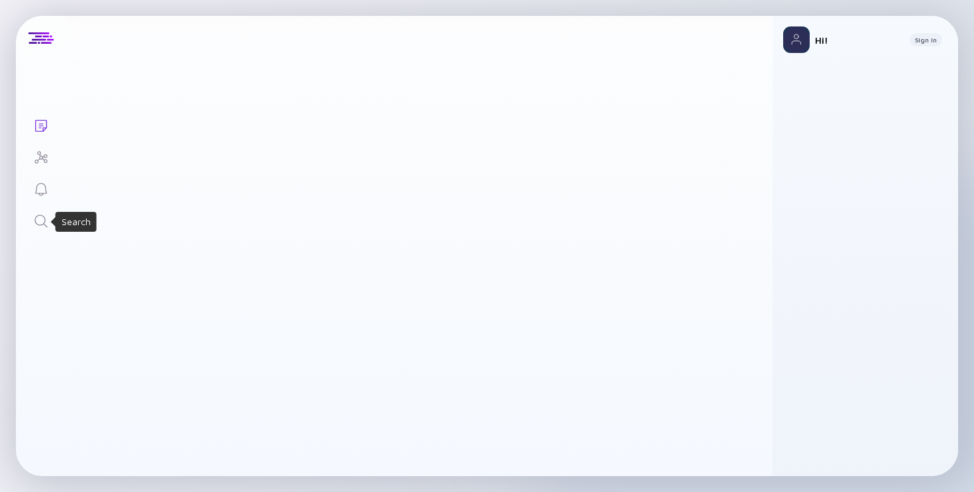
click at [41, 219] on icon "Search" at bounding box center [41, 221] width 16 height 16
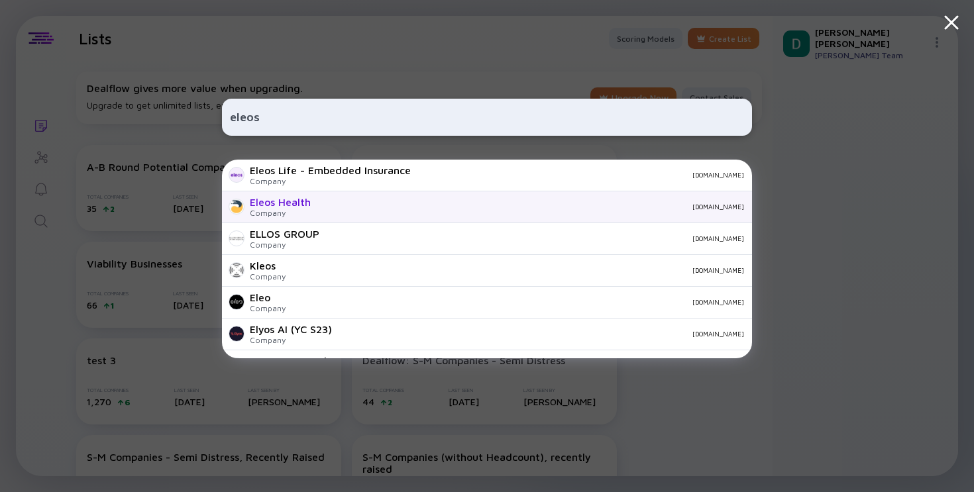
type input "eleos"
click at [345, 207] on div "[DOMAIN_NAME]" at bounding box center [532, 207] width 423 height 8
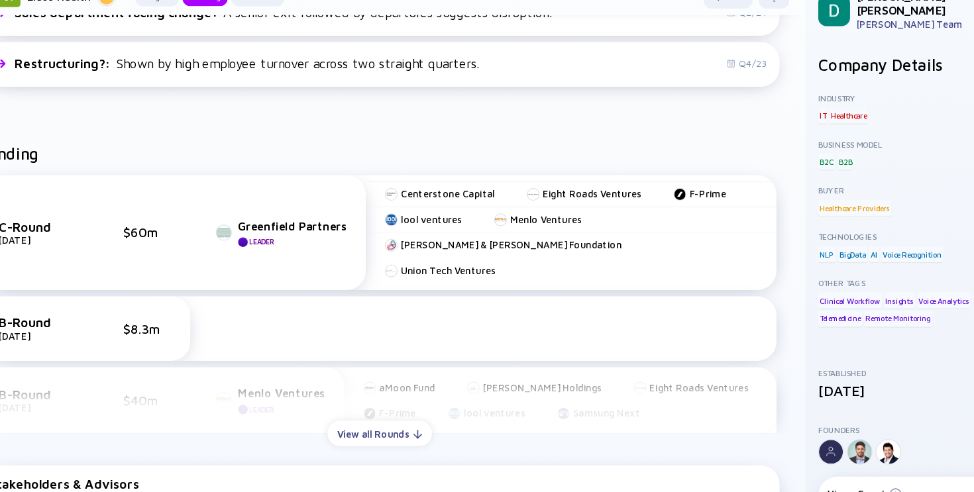
scroll to position [574, 0]
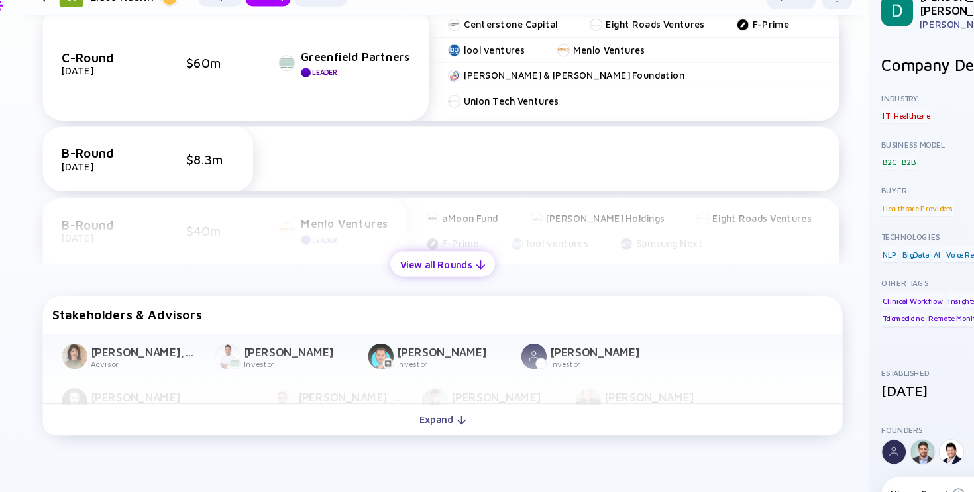
click at [448, 258] on div at bounding box center [451, 255] width 8 height 8
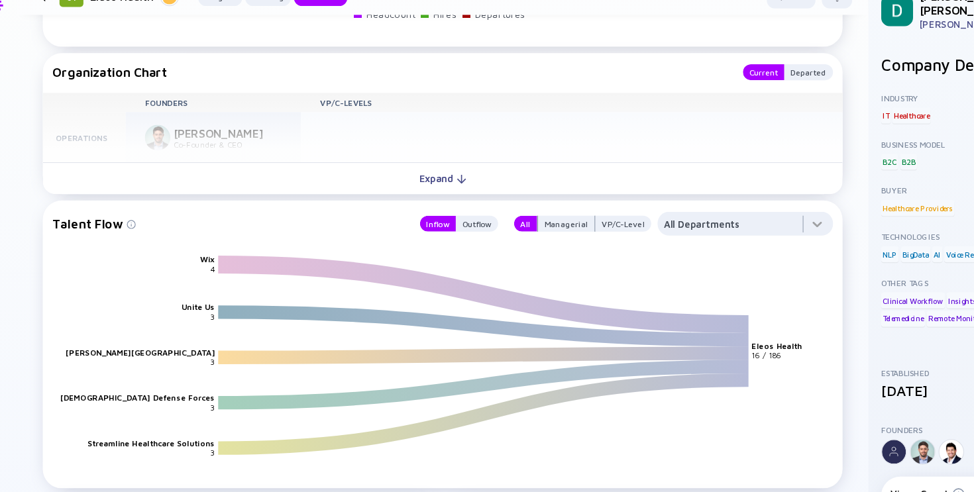
scroll to position [1717, 0]
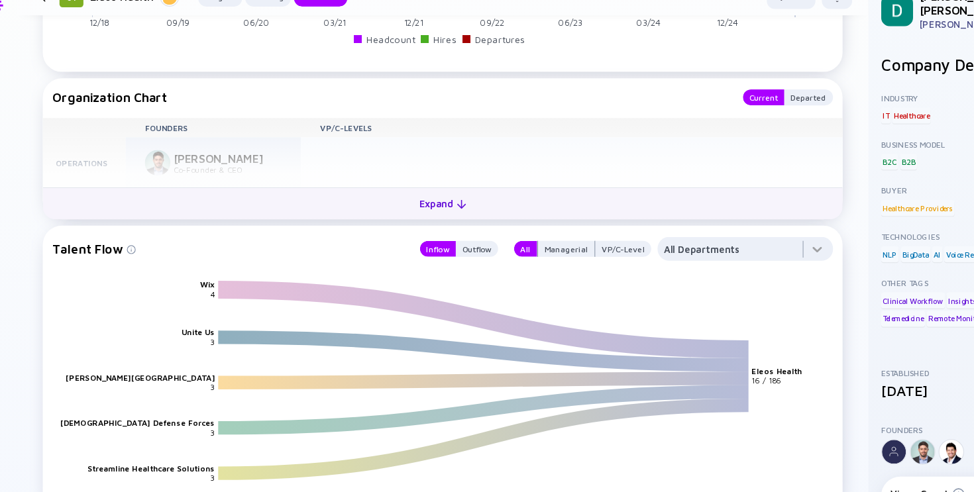
click at [433, 194] on div "Expand" at bounding box center [419, 204] width 55 height 21
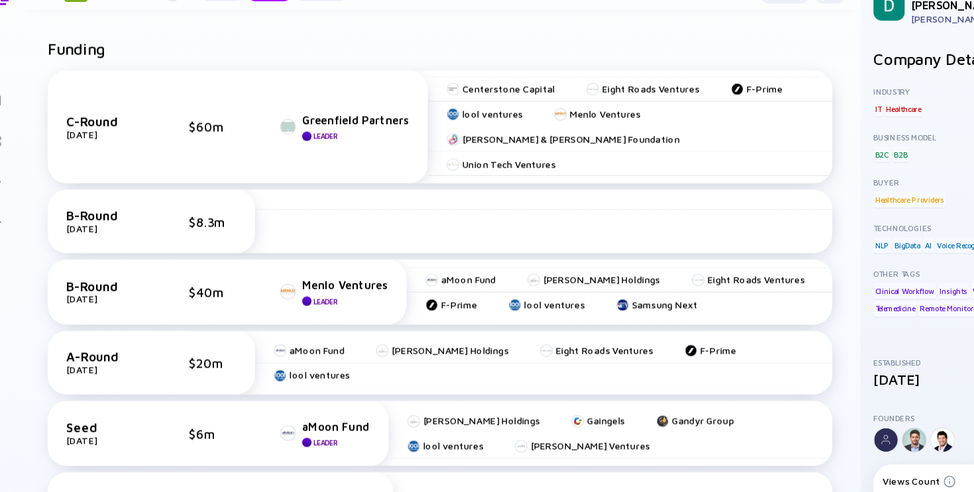
scroll to position [518, 0]
